Goal: Transaction & Acquisition: Purchase product/service

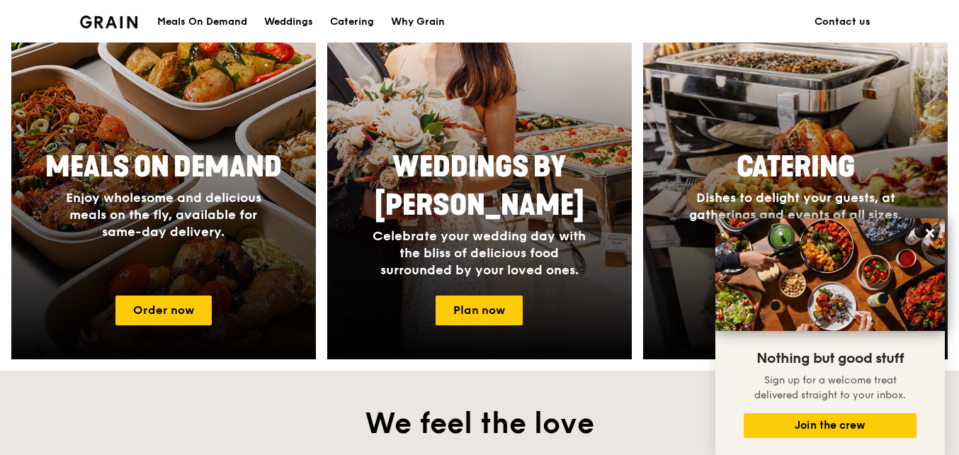
scroll to position [425, 0]
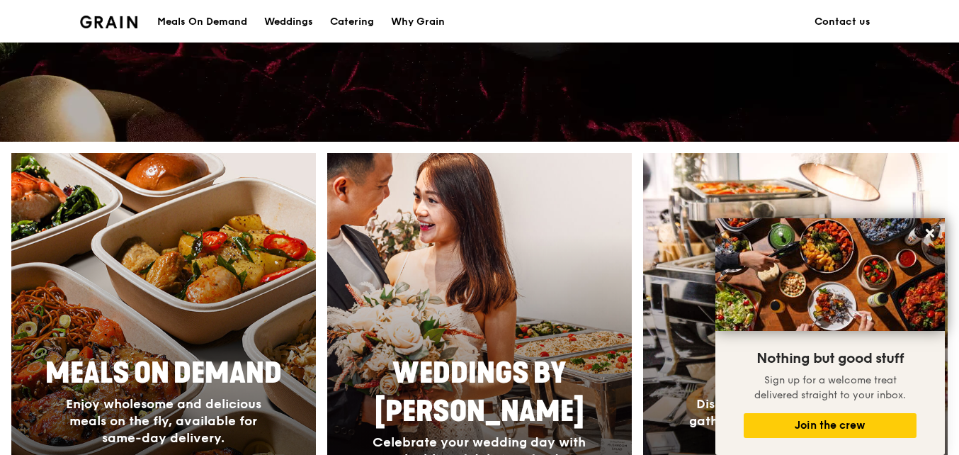
click at [206, 328] on div at bounding box center [163, 360] width 335 height 454
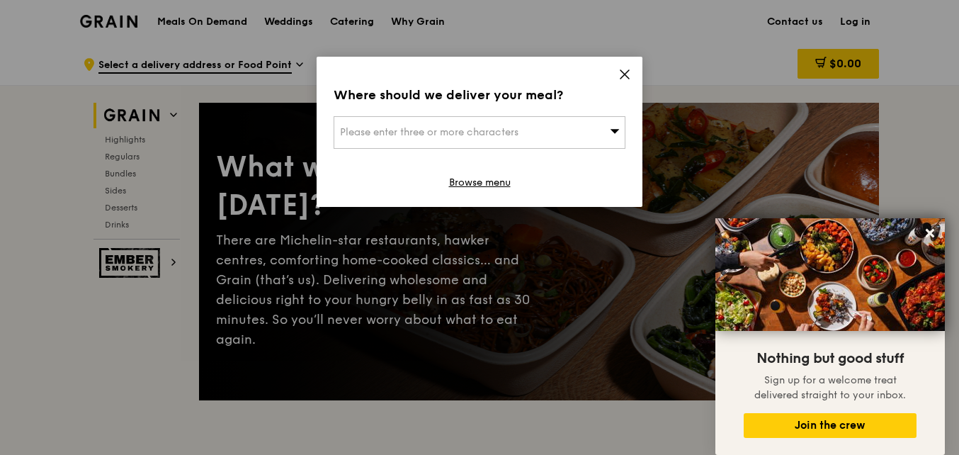
click at [634, 68] on div "Where should we deliver your meal? Please enter three or more characters Browse…" at bounding box center [480, 132] width 326 height 150
click at [625, 72] on icon at bounding box center [625, 74] width 13 height 13
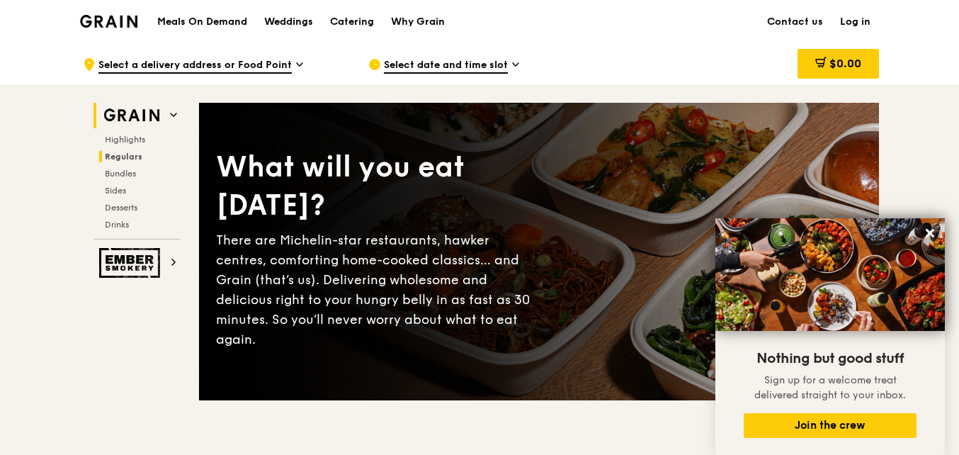
click at [126, 157] on span "Regulars" at bounding box center [124, 157] width 38 height 10
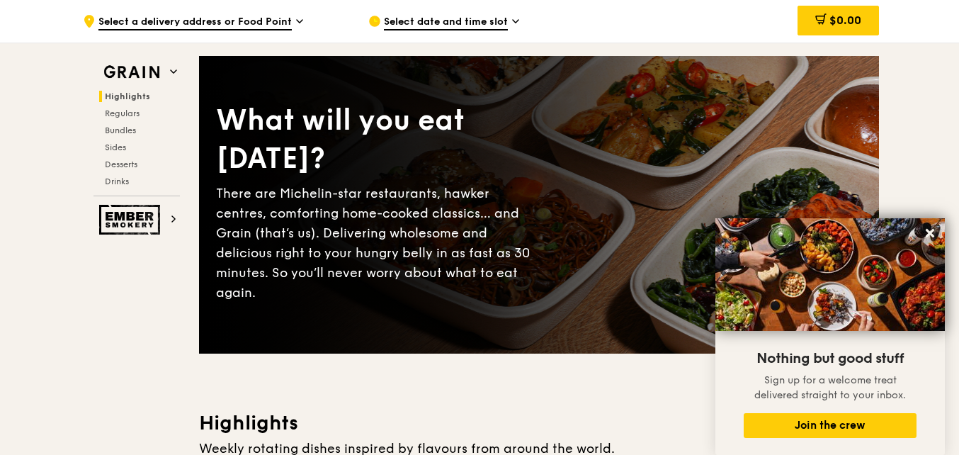
scroll to position [71, 0]
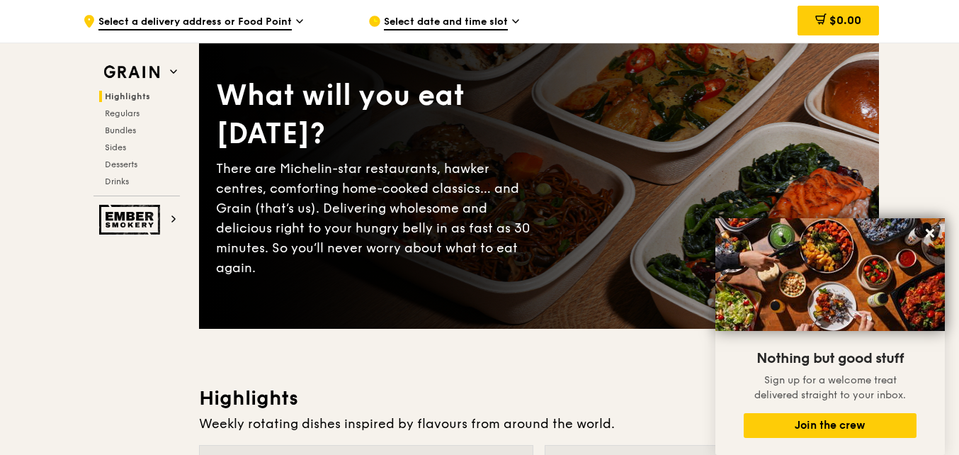
drag, startPoint x: 931, startPoint y: 229, endPoint x: 351, endPoint y: 265, distance: 581.5
click at [931, 225] on button at bounding box center [930, 233] width 23 height 23
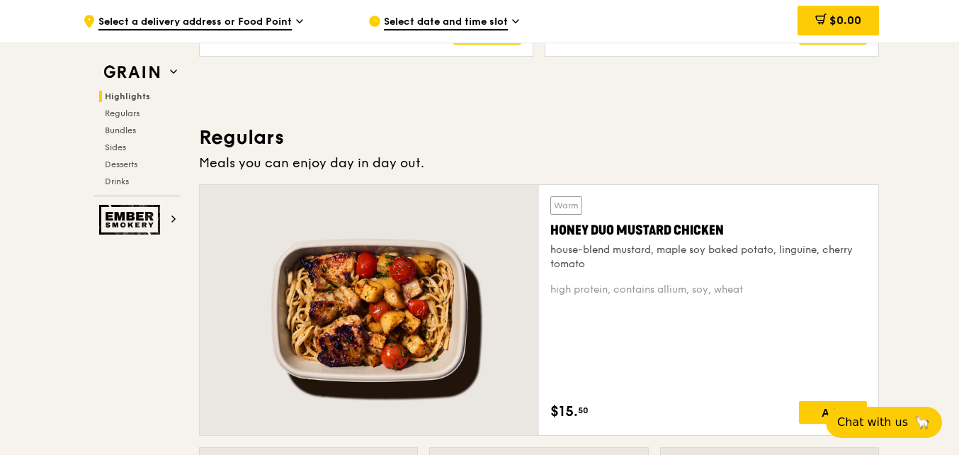
scroll to position [850, 0]
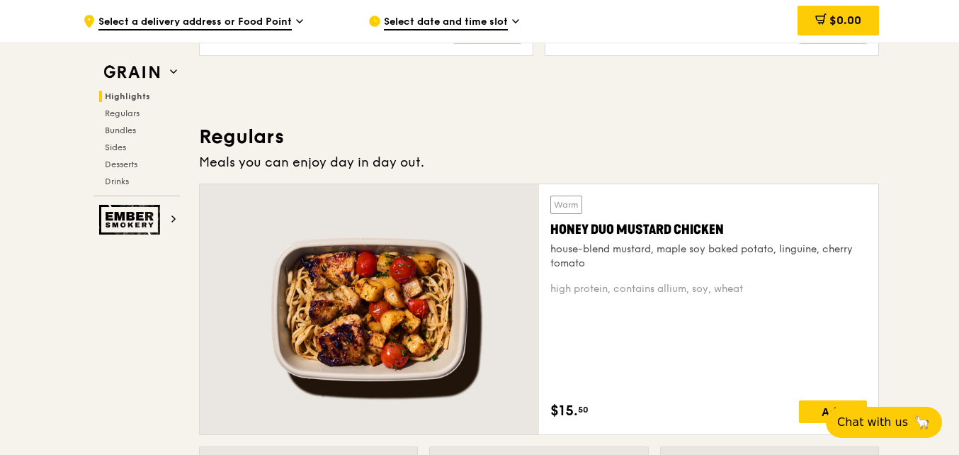
drag, startPoint x: 772, startPoint y: 236, endPoint x: 547, endPoint y: 236, distance: 224.6
click at [547, 236] on div "Warm Honey Duo Mustard Chicken house-blend mustard, maple soy baked potato, lin…" at bounding box center [708, 309] width 339 height 250
drag, startPoint x: 547, startPoint y: 236, endPoint x: 629, endPoint y: 225, distance: 82.3
copy div "Honey Duo Mustard Chicken"
